Goal: Task Accomplishment & Management: Manage account settings

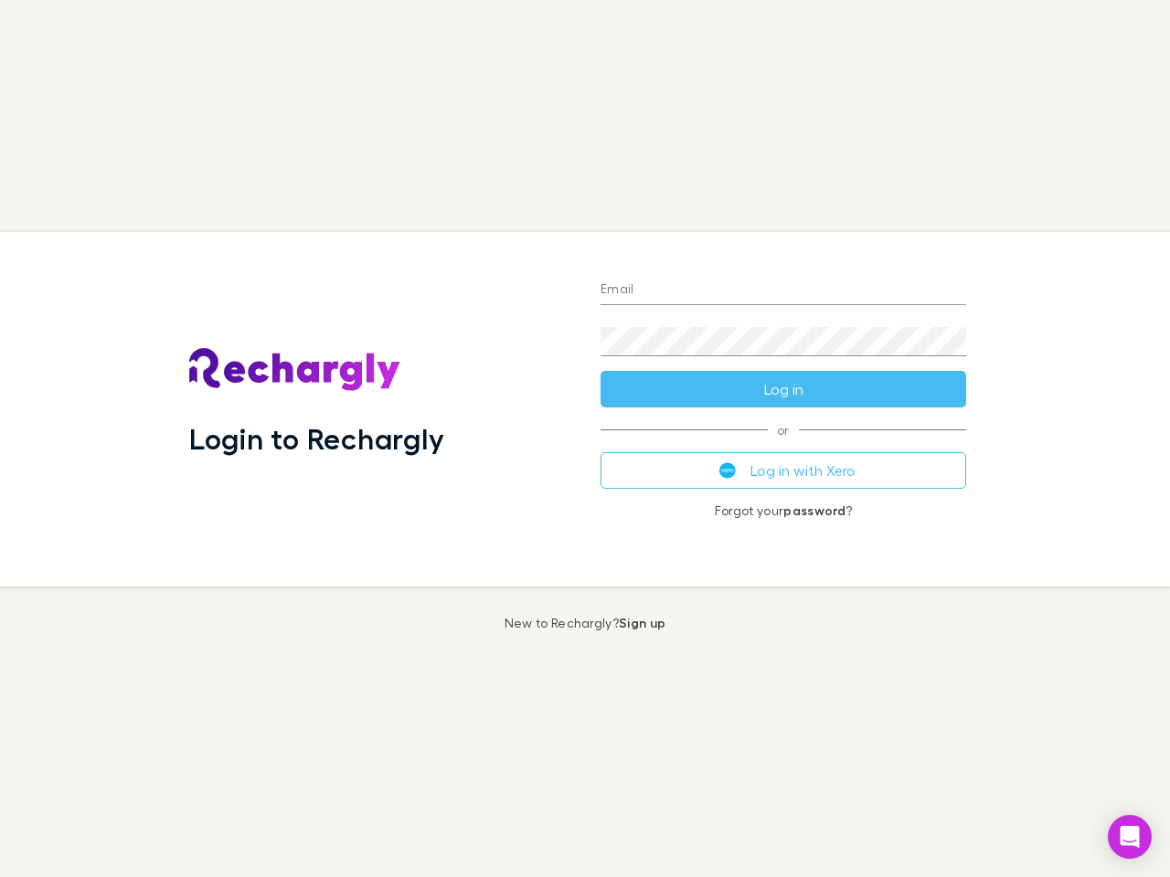
click at [585, 439] on div "Login to Rechargly" at bounding box center [380, 409] width 411 height 355
click at [783, 291] on input "Email" at bounding box center [784, 290] width 366 height 29
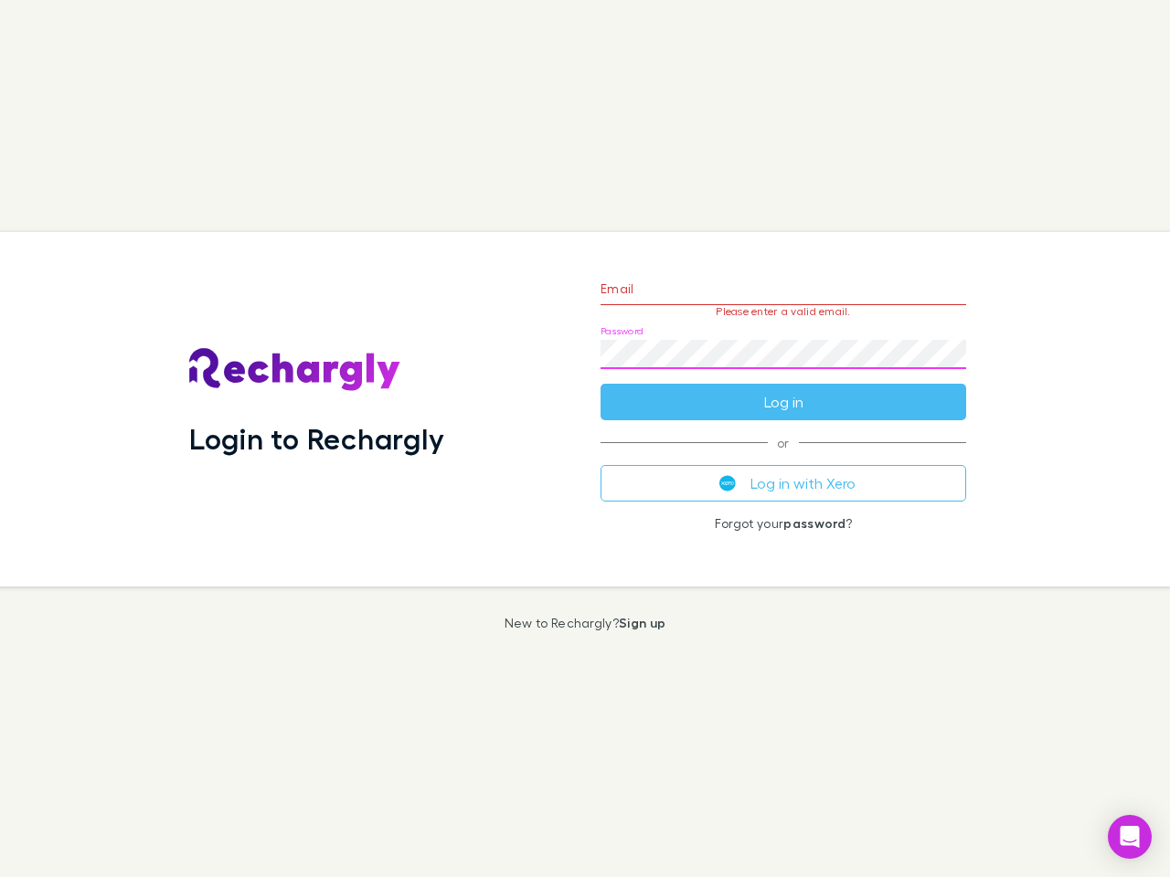
click at [783, 389] on form "Email Please enter a valid email. Password Log in" at bounding box center [784, 340] width 366 height 159
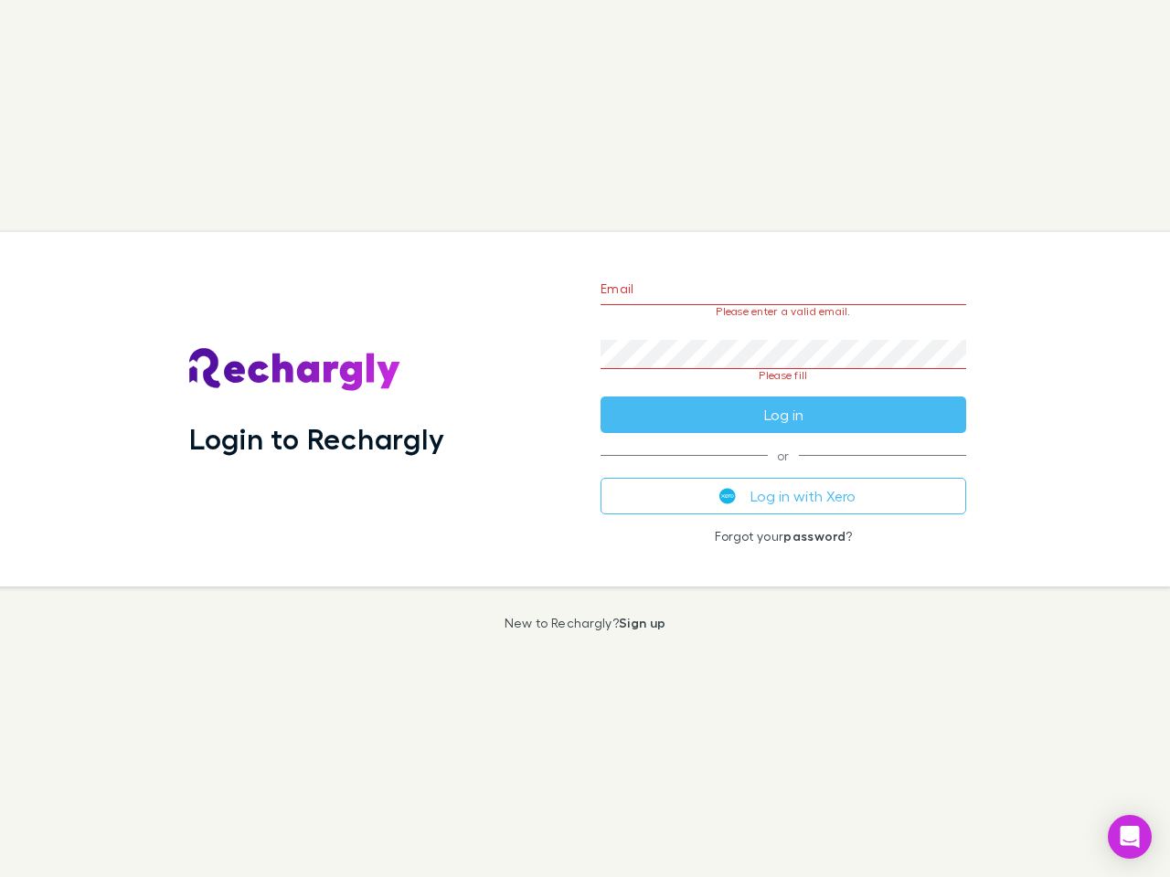
click at [783, 471] on div "Email Please enter a valid email. Password Please fill Log in or Log in with Xe…" at bounding box center [783, 409] width 395 height 355
click at [1130, 837] on icon "Open Intercom Messenger" at bounding box center [1130, 837] width 19 height 22
